Goal: Task Accomplishment & Management: Manage account settings

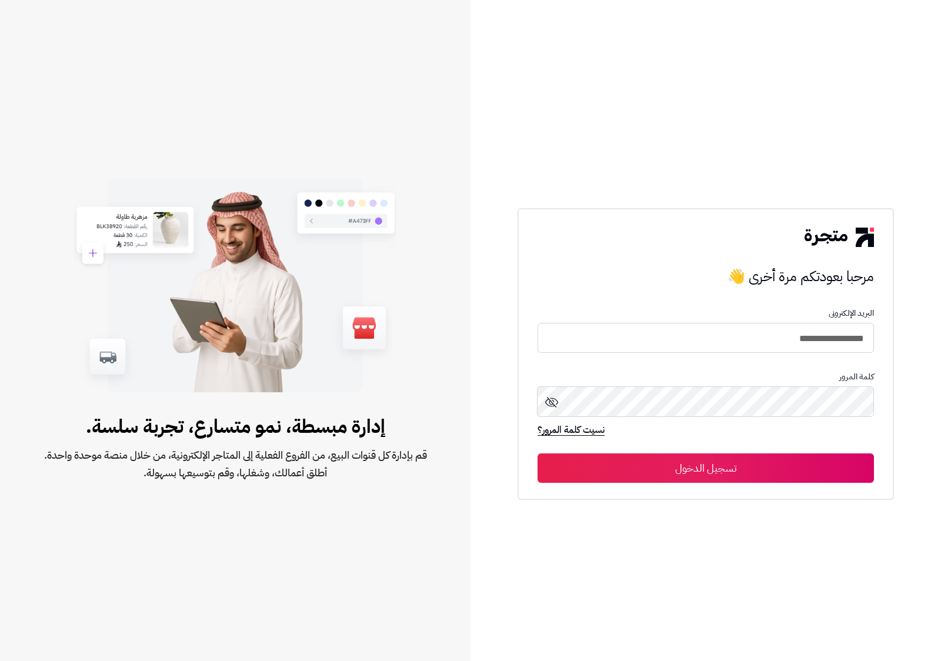
click at [776, 477] on button "تسجيل الدخول" at bounding box center [705, 467] width 336 height 29
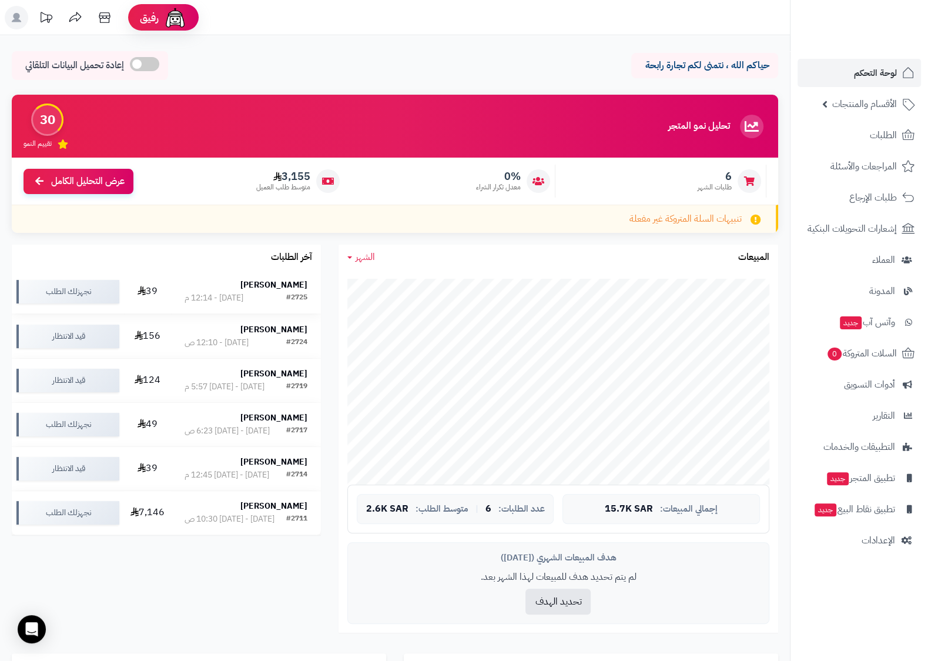
click at [285, 282] on strong "عبدالله المطيري" at bounding box center [273, 285] width 67 height 12
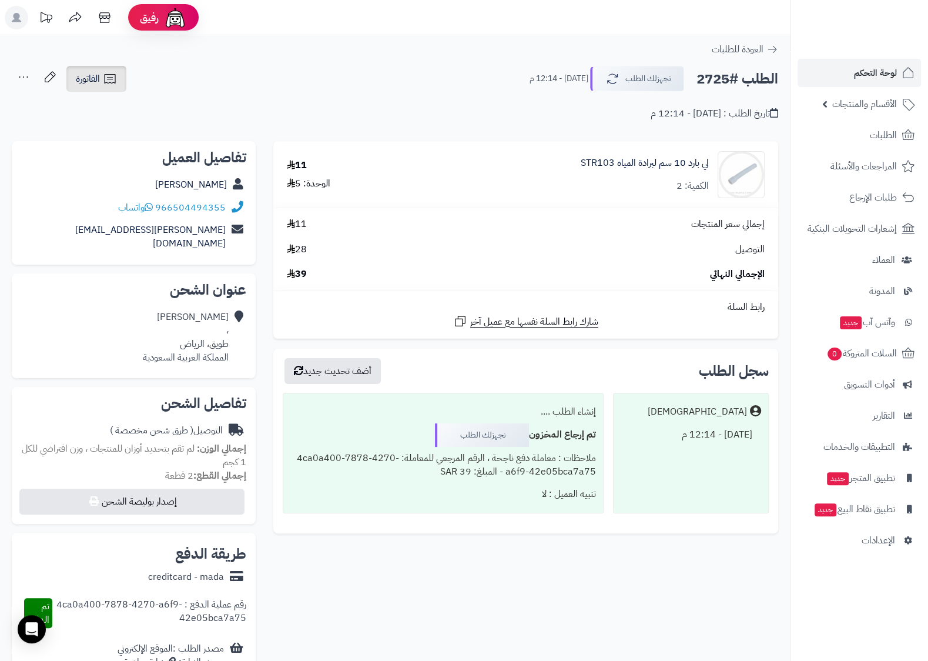
click at [105, 79] on icon at bounding box center [109, 78] width 11 height 9
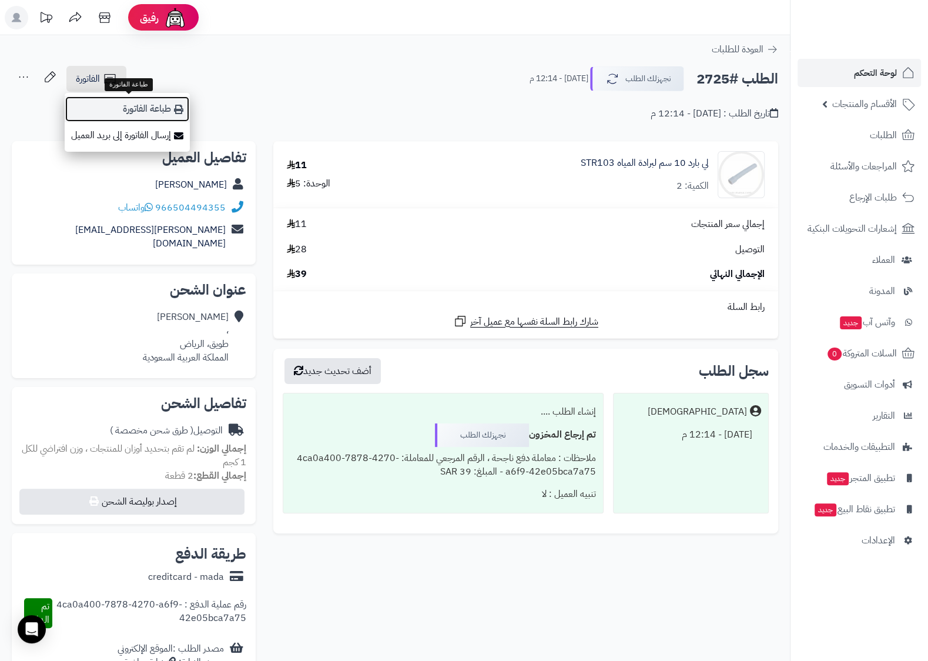
click at [142, 115] on link "طباعة الفاتورة" at bounding box center [127, 109] width 125 height 26
